Goal: Use online tool/utility: Utilize a website feature to perform a specific function

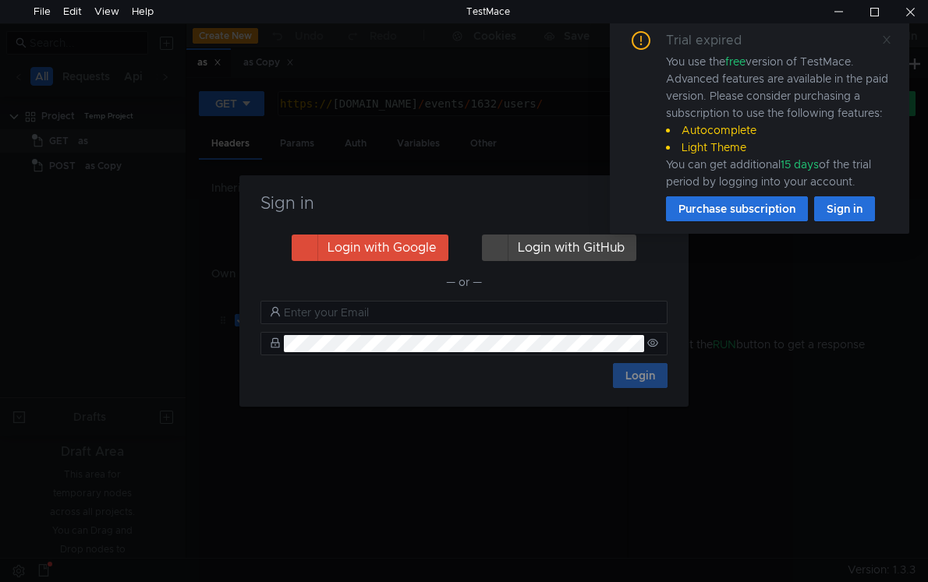
click at [883, 42] on icon at bounding box center [886, 39] width 11 height 11
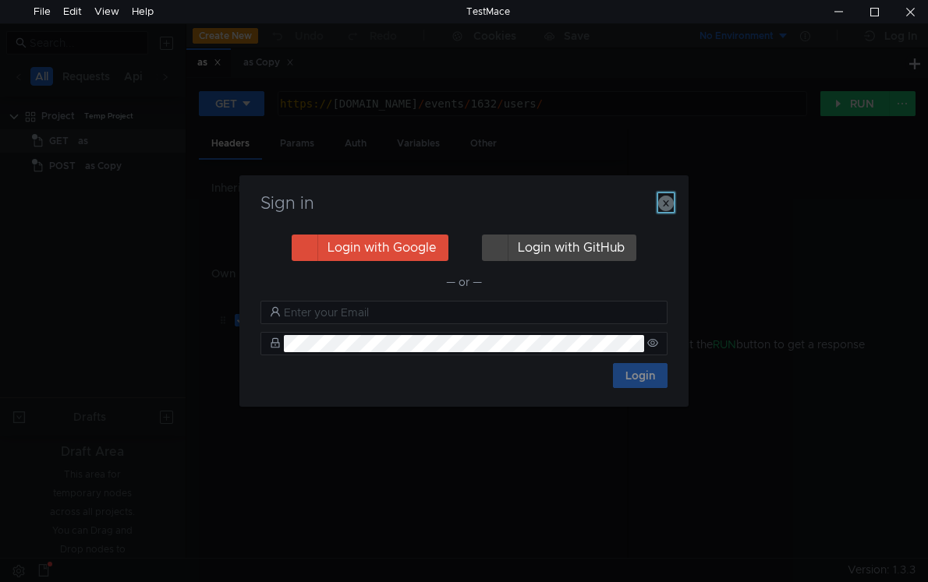
drag, startPoint x: 662, startPoint y: 200, endPoint x: 705, endPoint y: 206, distance: 43.2
click at [663, 200] on icon "button" at bounding box center [666, 204] width 16 height 16
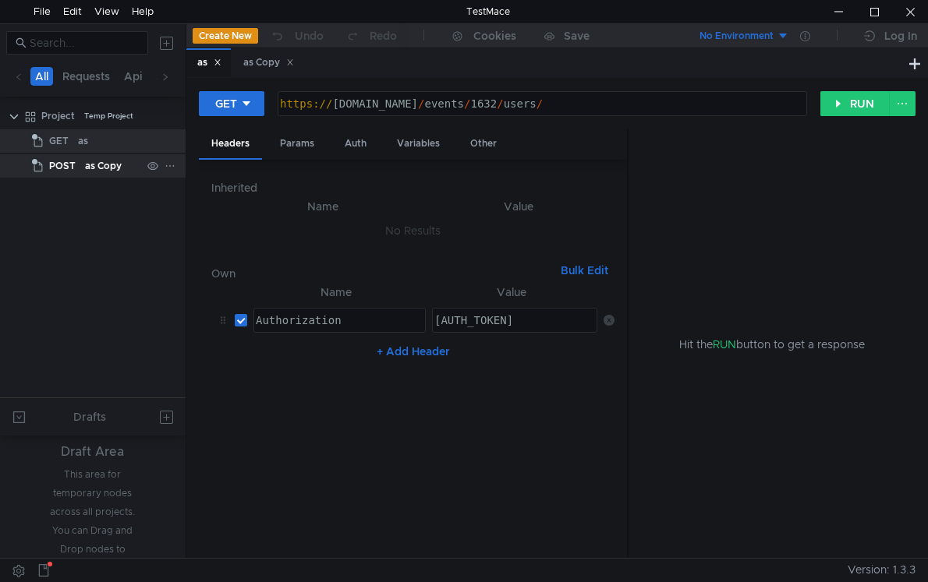
click at [66, 172] on span "POST" at bounding box center [62, 165] width 27 height 23
click at [112, 168] on div "as Copy" at bounding box center [103, 165] width 37 height 23
click at [88, 140] on div "as" at bounding box center [109, 140] width 63 height 23
click at [89, 145] on div "as" at bounding box center [109, 140] width 63 height 23
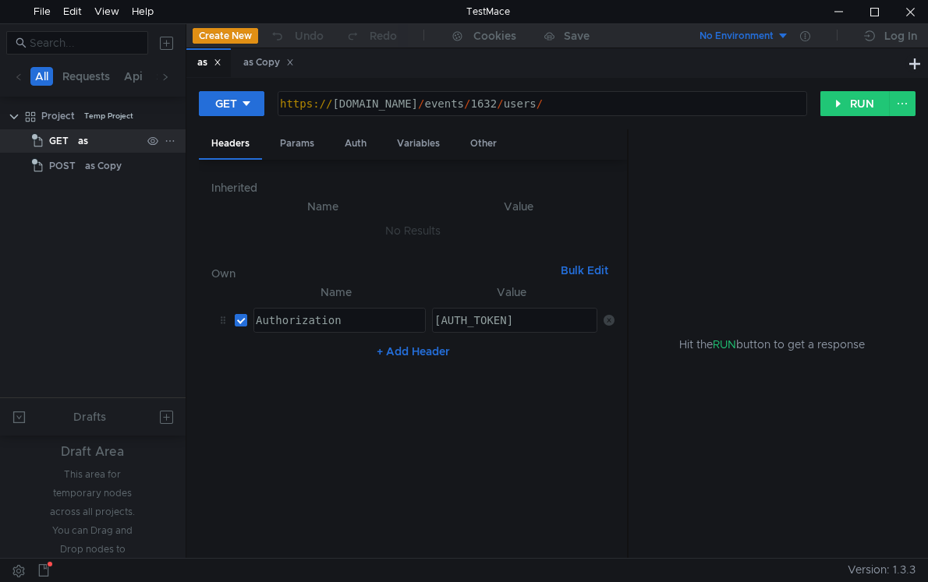
click at [89, 145] on div "as" at bounding box center [109, 140] width 63 height 23
click at [264, 59] on div "as Copy" at bounding box center [268, 63] width 51 height 16
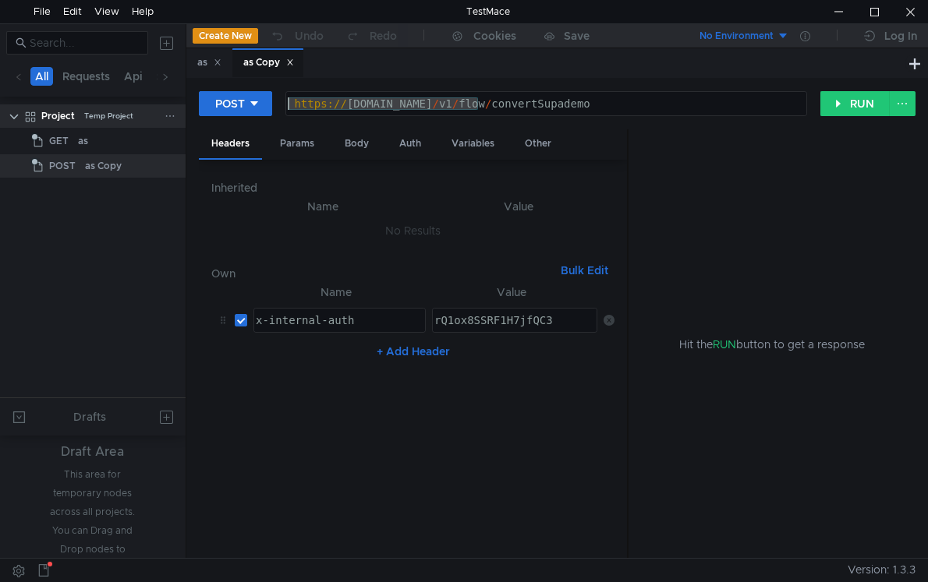
drag, startPoint x: 479, startPoint y: 102, endPoint x: 112, endPoint y: 106, distance: 367.2
click at [112, 106] on as-split "All Requests Api Scripts Project Temp Project GET as POST as Copy Drafts Draft …" at bounding box center [464, 290] width 928 height 535
paste textarea "http://localhost:3000/api/"
click at [465, 100] on div "http:// localhost:3000 / api // flow / convertSupademo" at bounding box center [545, 115] width 520 height 37
type textarea "http://localhost:3000/api/flow/convertSupademo"
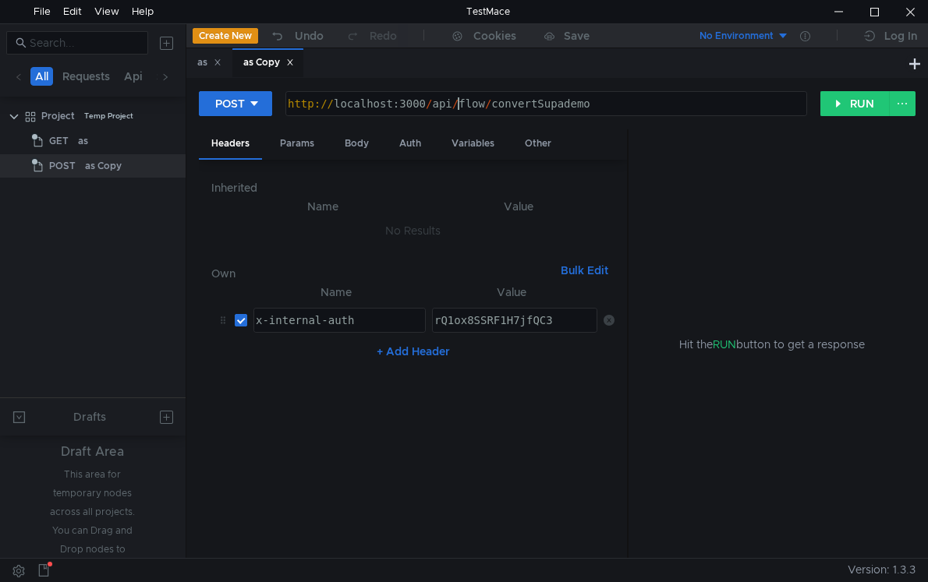
click at [245, 314] on input "checkbox" at bounding box center [241, 320] width 12 height 12
checkbox input "false"
drag, startPoint x: 459, startPoint y: 101, endPoint x: 629, endPoint y: 97, distance: 170.0
click at [626, 97] on div "http:// localhost:3000 / api / flow / convertSupademo" at bounding box center [545, 115] width 520 height 37
paste textarea "documents/signature"
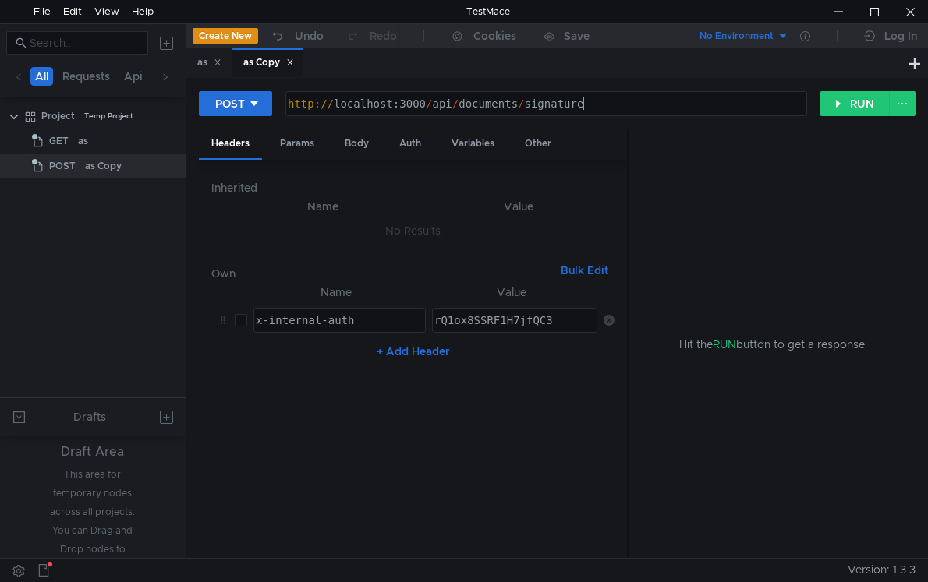
scroll to position [0, 21]
click at [587, 106] on div "http:// localhost:3000 / api / documents / signature /" at bounding box center [545, 115] width 520 height 37
click at [599, 107] on div "http:// localhost:3000 / api / documents / signature /" at bounding box center [545, 115] width 520 height 37
paste textarea "test-email"
type textarea "[URL]"
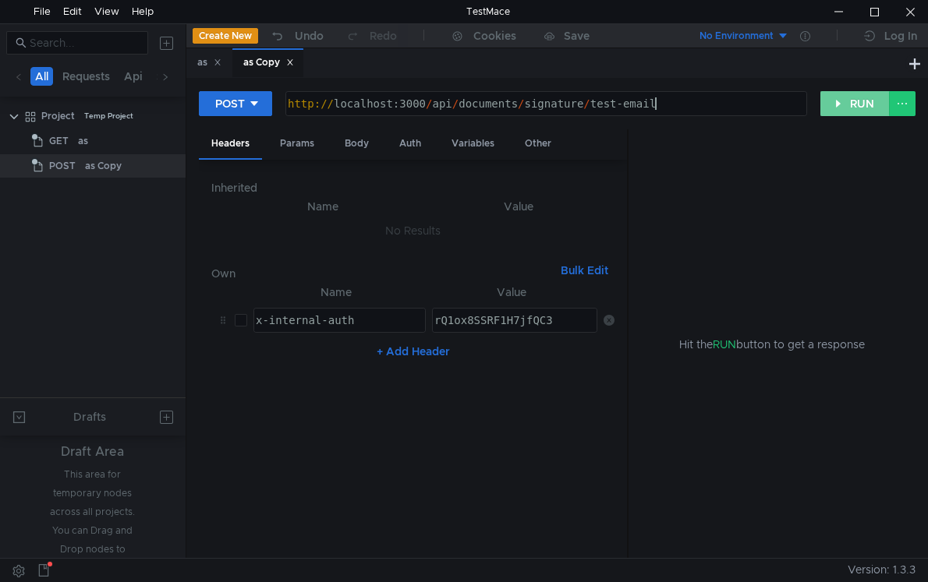
click at [844, 95] on button "RUN" at bounding box center [854, 103] width 69 height 25
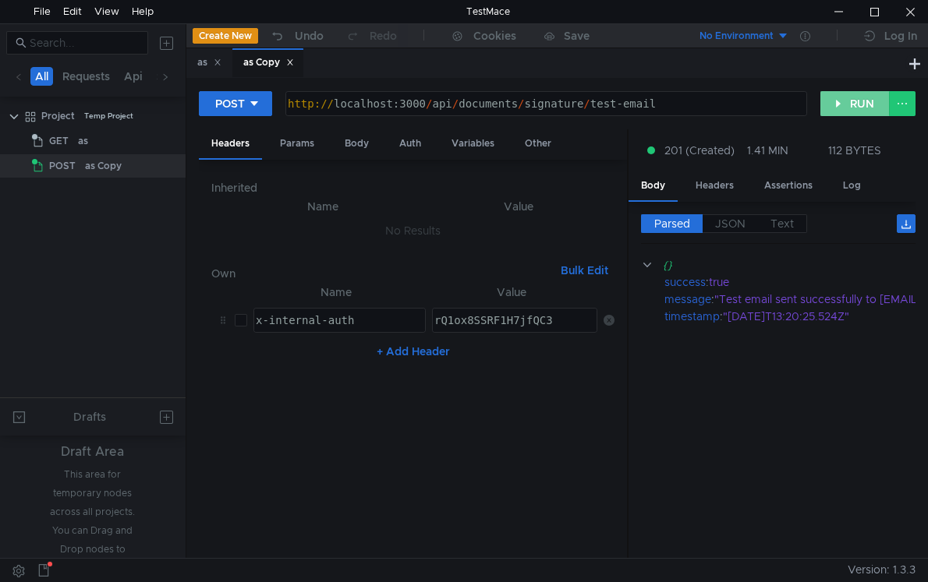
click at [820, 108] on button "RUN" at bounding box center [854, 103] width 69 height 25
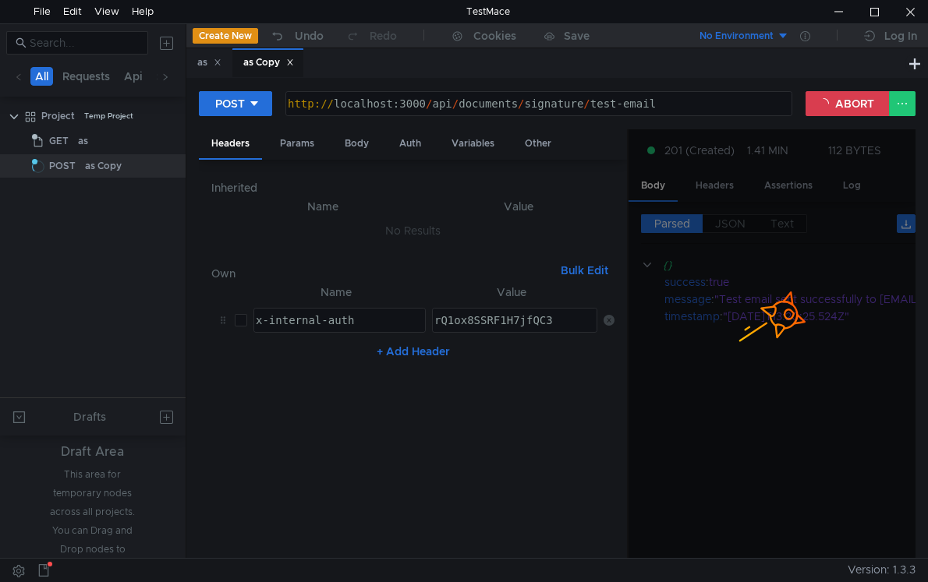
click at [844, 117] on div "POST http://localhost:3000/api/documents/signature/test-email http:// localhost…" at bounding box center [557, 109] width 716 height 39
click at [842, 104] on button "ABORT" at bounding box center [847, 103] width 84 height 25
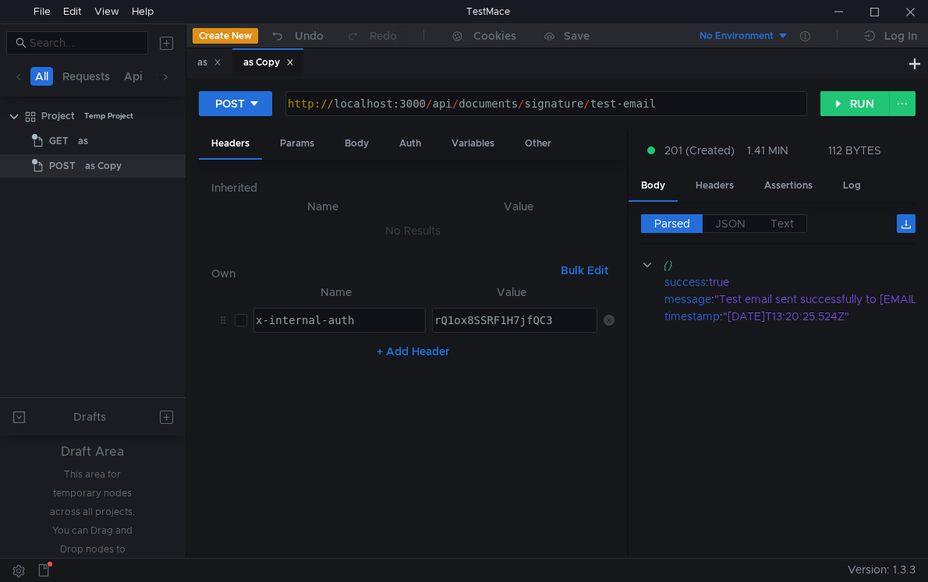
scroll to position [0, 21]
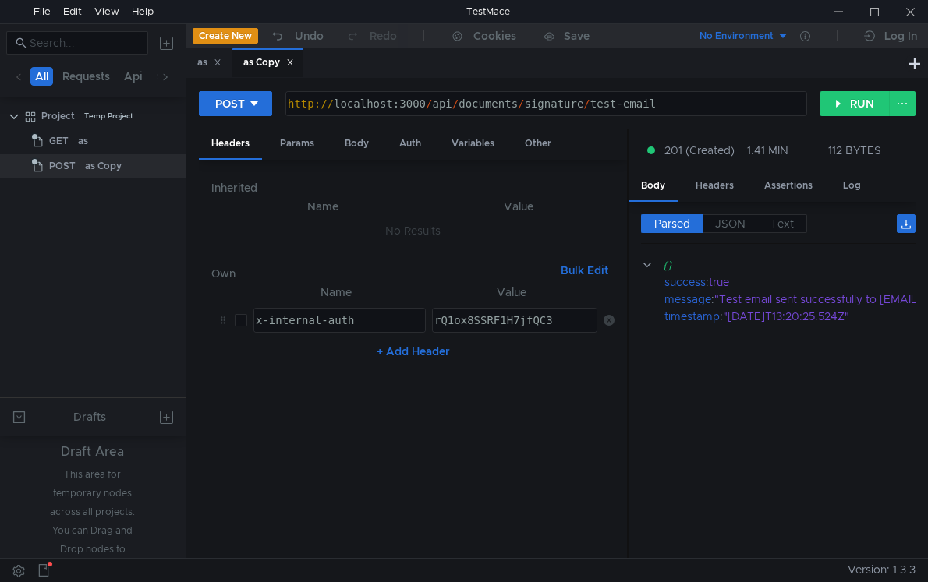
scroll to position [0, 21]
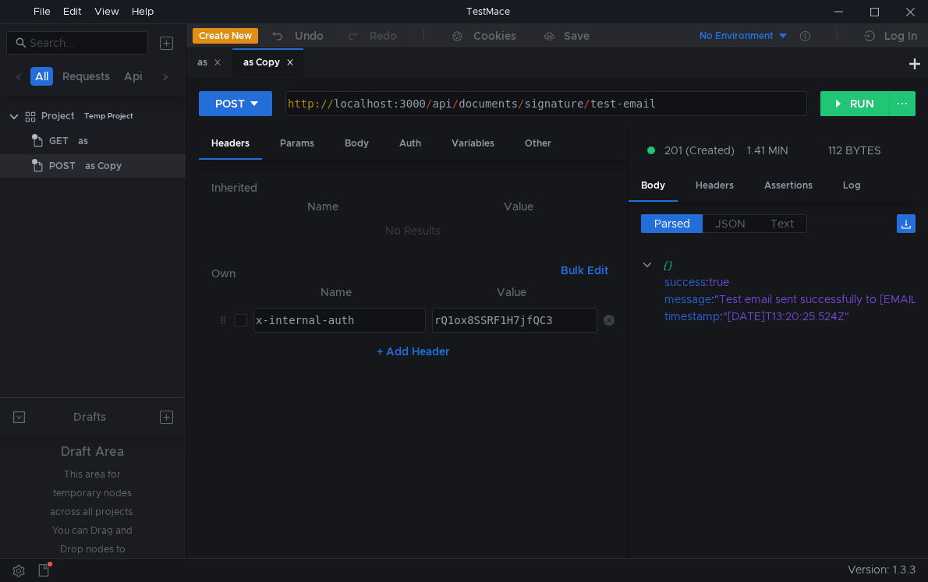
scroll to position [0, 21]
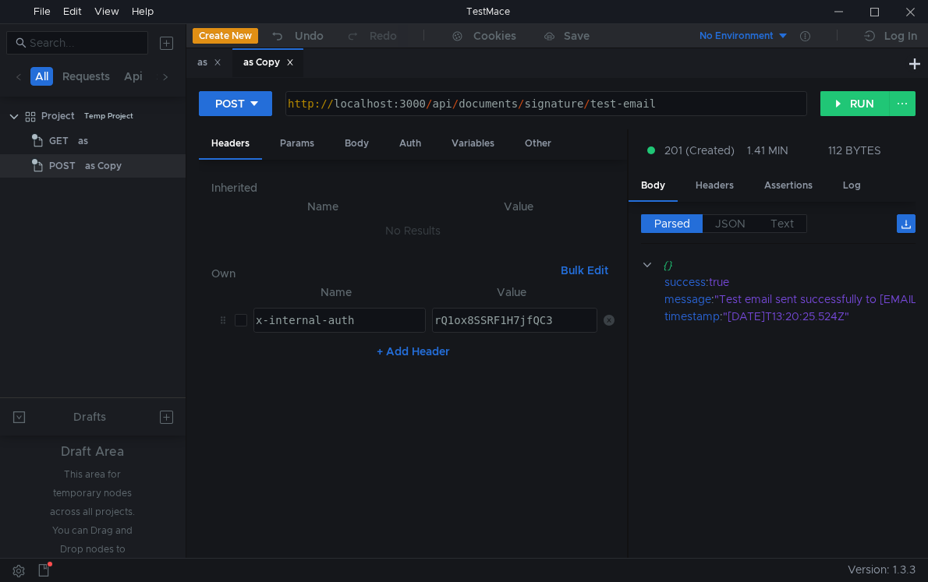
scroll to position [0, 21]
